Goal: Check status: Check status

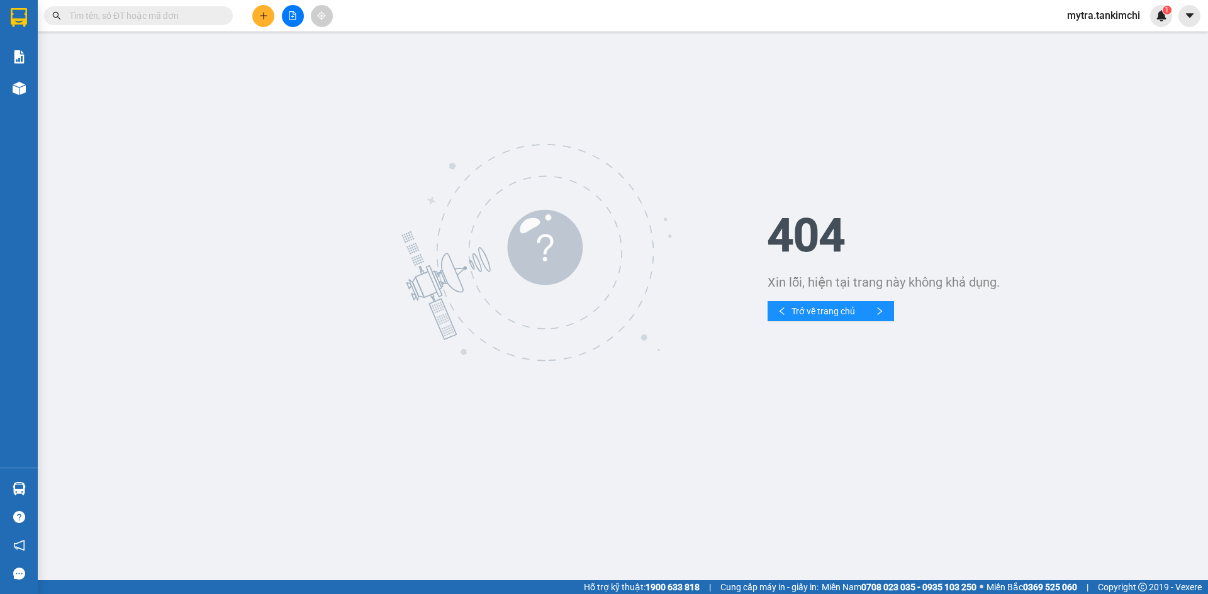
click at [203, 20] on input "text" at bounding box center [143, 16] width 148 height 14
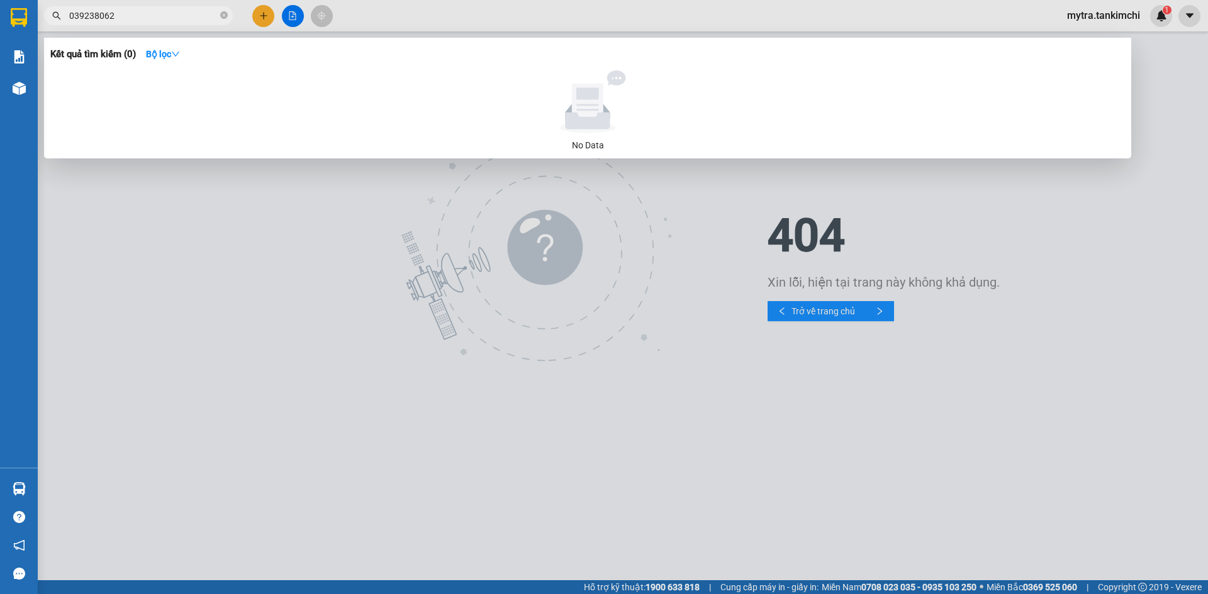
type input "0392380621"
click at [222, 17] on icon "close-circle" at bounding box center [224, 15] width 8 height 8
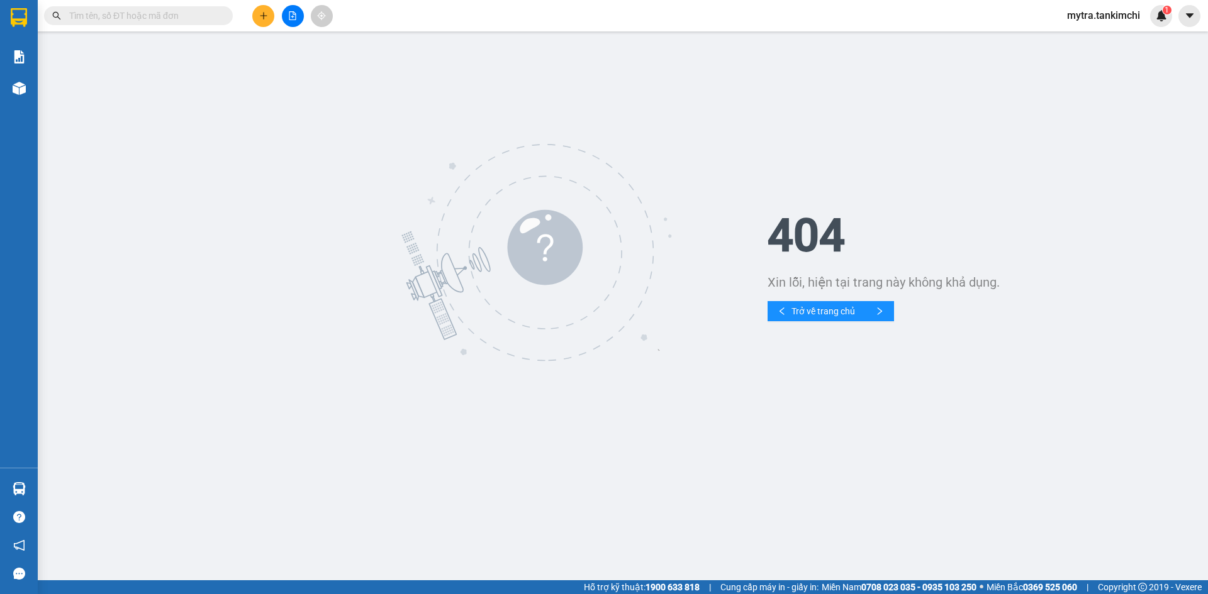
click at [145, 17] on input "text" at bounding box center [143, 16] width 148 height 14
click at [165, 8] on span at bounding box center [138, 15] width 189 height 19
click at [169, 13] on input "text" at bounding box center [143, 16] width 148 height 14
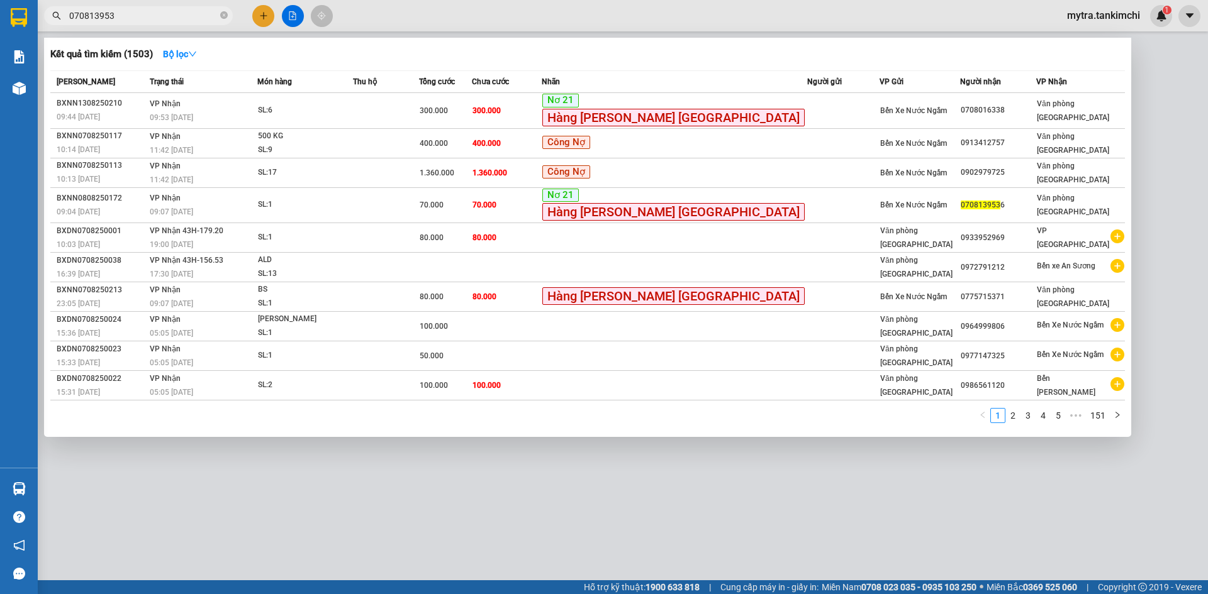
type input "0708139536"
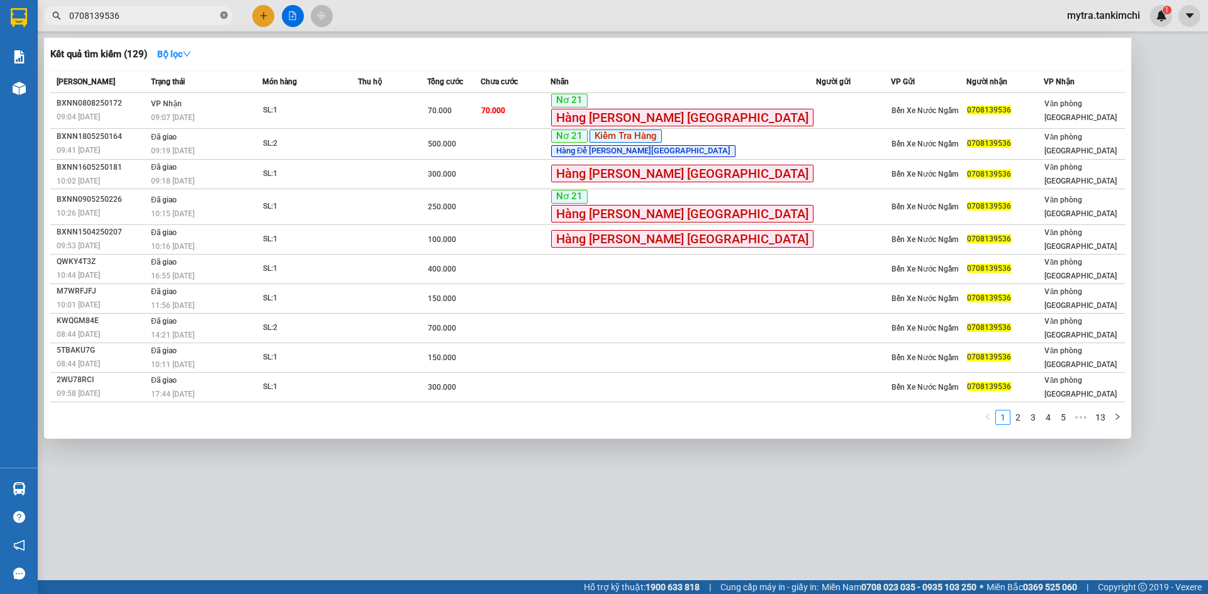
click at [222, 18] on icon "close-circle" at bounding box center [224, 15] width 8 height 8
